Goal: Navigation & Orientation: Find specific page/section

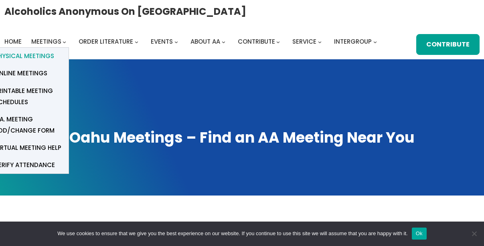
click at [41, 59] on span "Physical Meetings" at bounding box center [24, 56] width 60 height 11
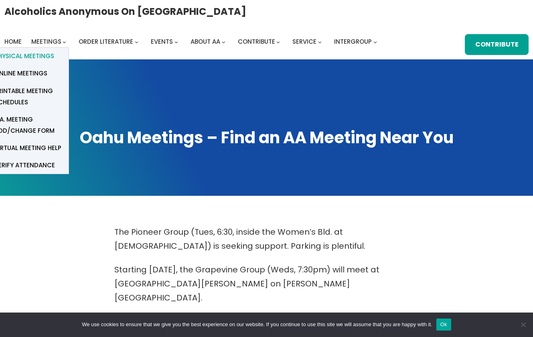
click at [24, 57] on span "Physical Meetings" at bounding box center [24, 56] width 60 height 11
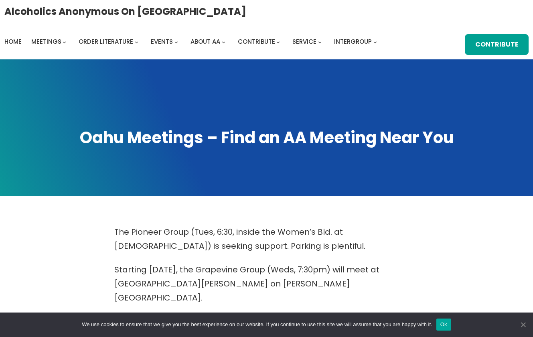
click at [523, 325] on span "Cookie Notice" at bounding box center [523, 325] width 8 height 8
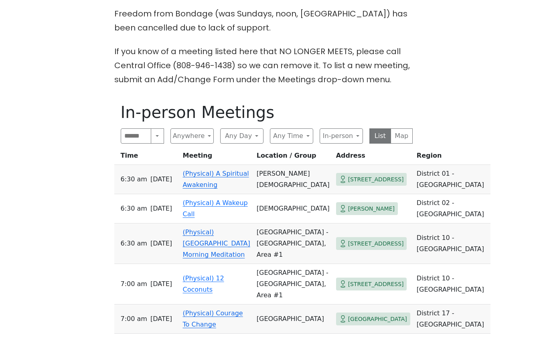
scroll to position [332, 0]
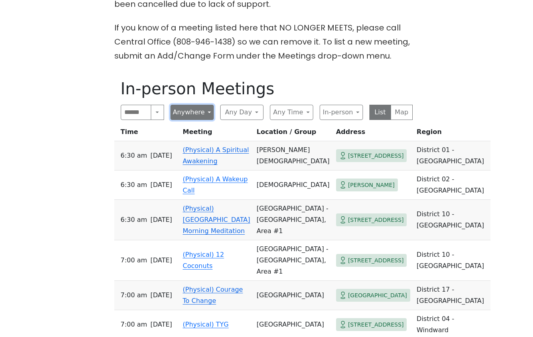
click at [193, 105] on button "Anywhere" at bounding box center [192, 112] width 43 height 15
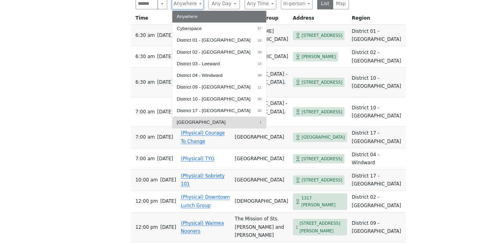
scroll to position [279, 0]
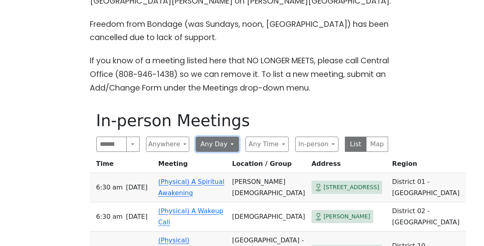
click at [228, 147] on button "Any Day" at bounding box center [217, 144] width 43 height 15
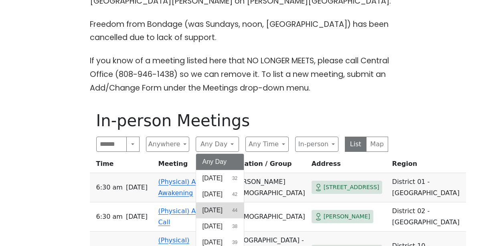
click at [216, 208] on span "[DATE]" at bounding box center [213, 211] width 20 height 10
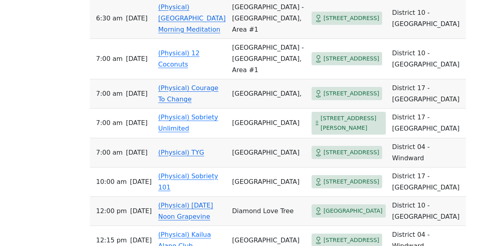
scroll to position [516, 0]
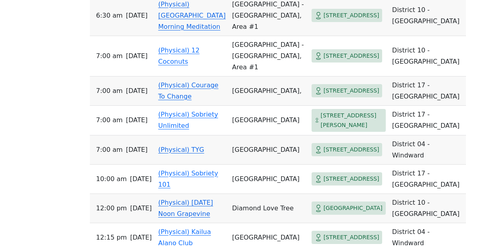
click at [181, 154] on link "(Physical) TYG" at bounding box center [182, 150] width 46 height 8
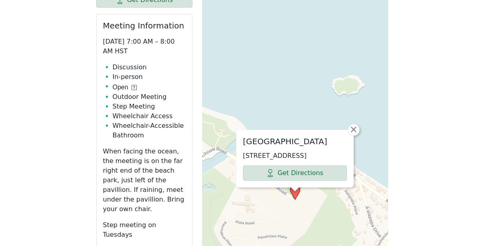
scroll to position [514, 0]
